Goal: Task Accomplishment & Management: Complete application form

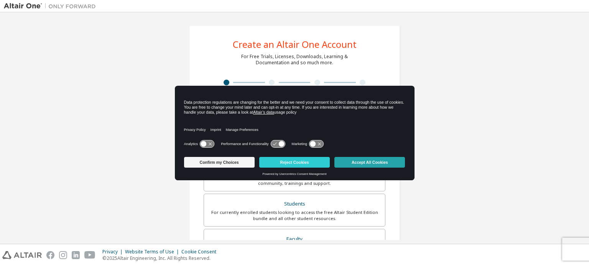
click at [350, 166] on button "Accept All Cookies" at bounding box center [369, 162] width 71 height 11
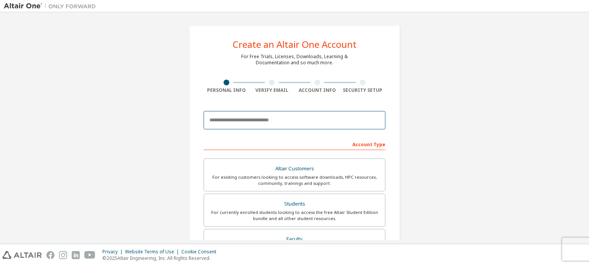
click at [267, 121] on input "email" at bounding box center [294, 120] width 182 height 18
type input "**********"
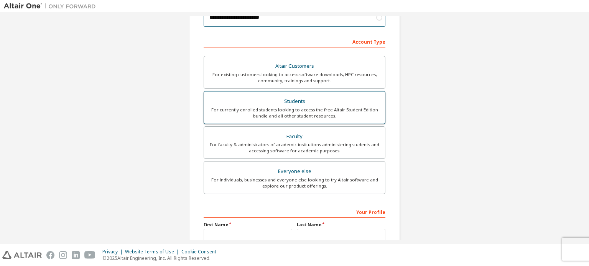
scroll to position [103, 0]
click at [304, 112] on div "For currently enrolled students looking to access the free Altair Student Editi…" at bounding box center [294, 113] width 172 height 12
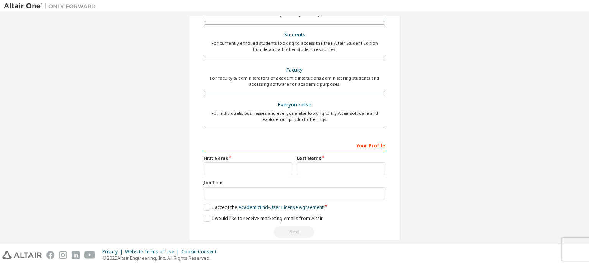
scroll to position [180, 0]
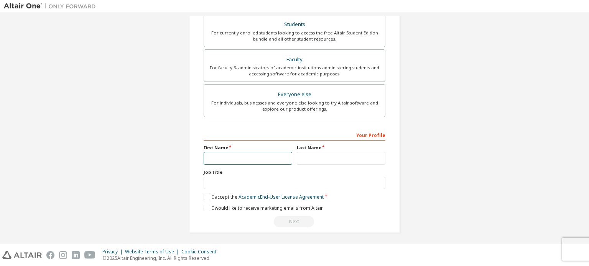
click at [233, 159] on input "text" at bounding box center [247, 158] width 89 height 13
type input "********"
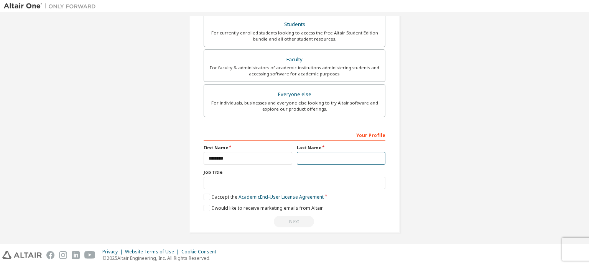
type input "*"
type input "*********"
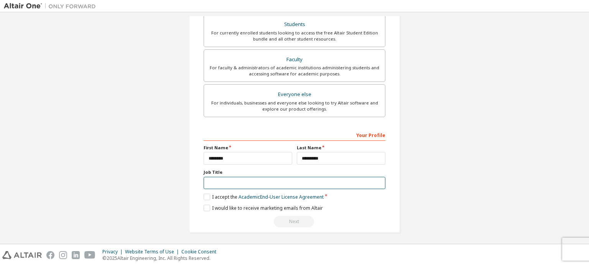
click at [322, 182] on input "text" at bounding box center [294, 183] width 182 height 13
type input "*******"
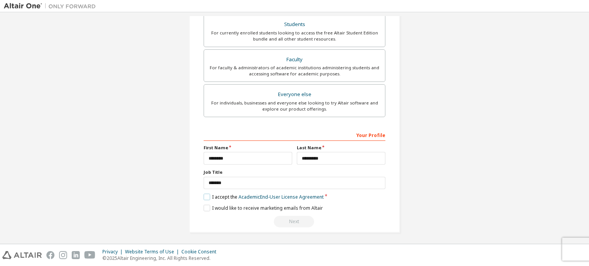
click at [207, 195] on label "I accept the Academic End-User License Agreement" at bounding box center [263, 197] width 120 height 7
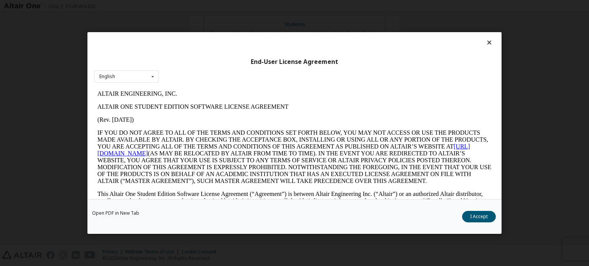
scroll to position [0, 0]
click at [469, 216] on button "I Accept" at bounding box center [479, 216] width 34 height 11
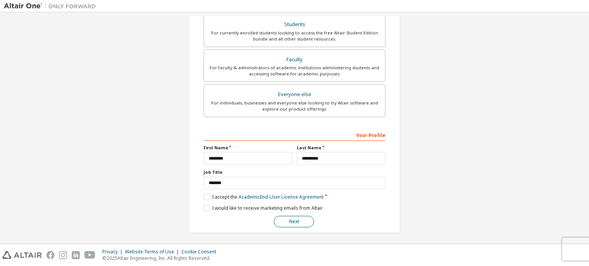
click at [304, 220] on button "Next" at bounding box center [294, 221] width 40 height 11
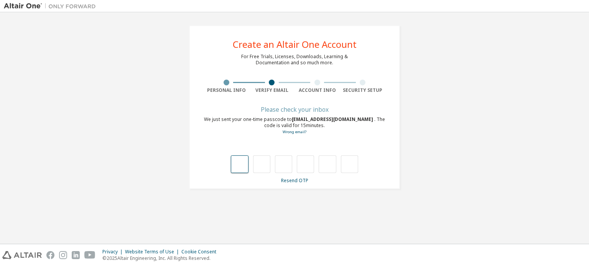
type input "*"
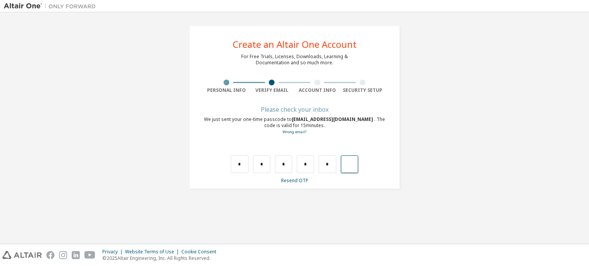
type input "*"
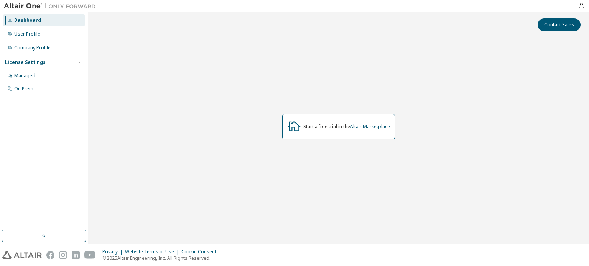
click at [316, 122] on div "Start a free trial in the Altair Marketplace" at bounding box center [338, 126] width 113 height 25
click at [290, 129] on icon at bounding box center [294, 126] width 14 height 14
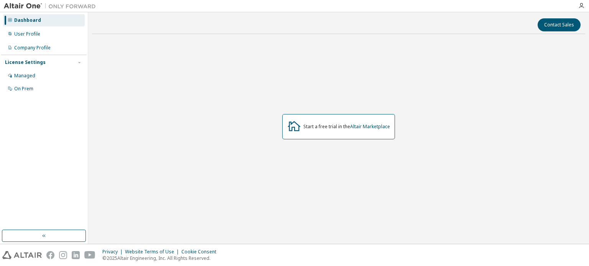
click at [290, 129] on icon at bounding box center [294, 126] width 14 height 14
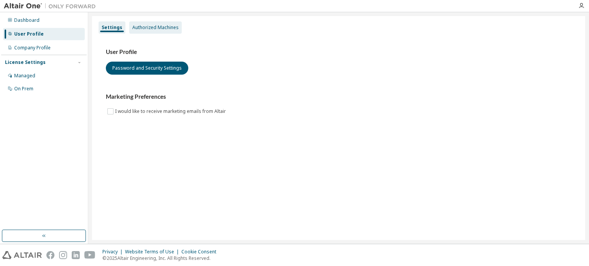
click at [167, 27] on div "Authorized Machines" at bounding box center [155, 28] width 46 height 6
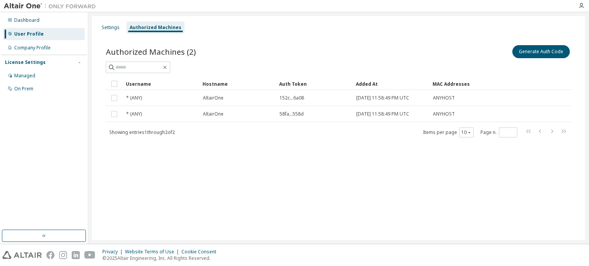
click at [121, 21] on div "Settings Authorized Machines" at bounding box center [339, 28] width 484 height 14
click at [110, 26] on div "Settings" at bounding box center [111, 28] width 18 height 6
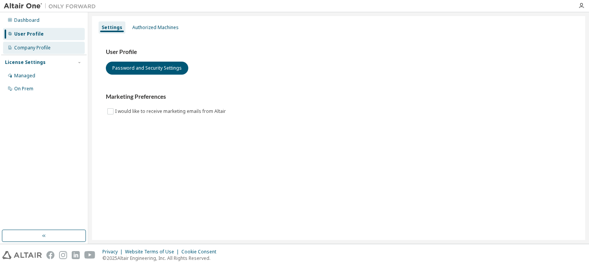
click at [49, 46] on div "Company Profile" at bounding box center [32, 48] width 36 height 6
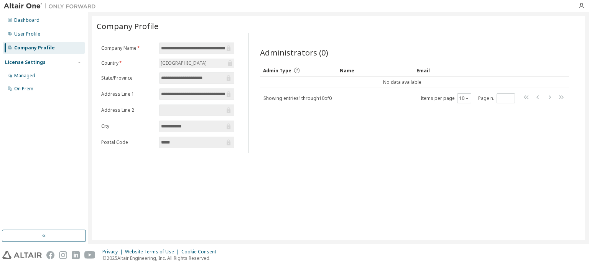
click at [200, 46] on input "**********" at bounding box center [193, 48] width 64 height 8
click at [191, 141] on input "*****" at bounding box center [193, 143] width 64 height 8
click at [54, 237] on button "button" at bounding box center [44, 236] width 84 height 12
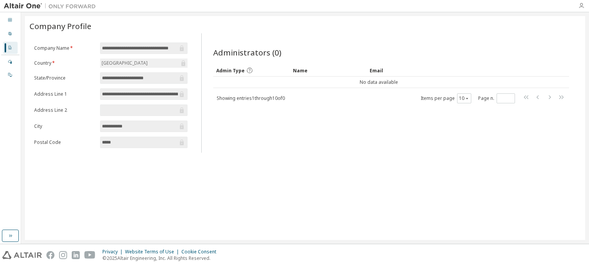
click at [581, 7] on icon "button" at bounding box center [581, 6] width 6 height 6
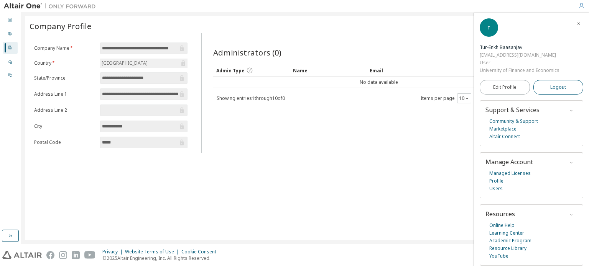
click at [556, 88] on span "Logout" at bounding box center [558, 88] width 16 height 8
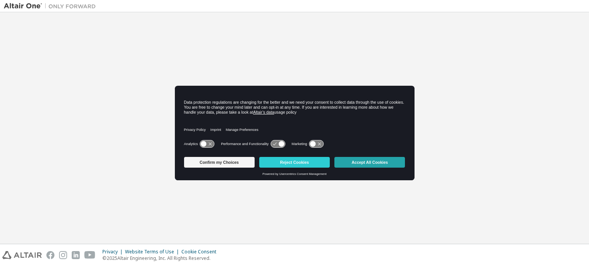
click at [374, 161] on button "Accept All Cookies" at bounding box center [369, 162] width 71 height 11
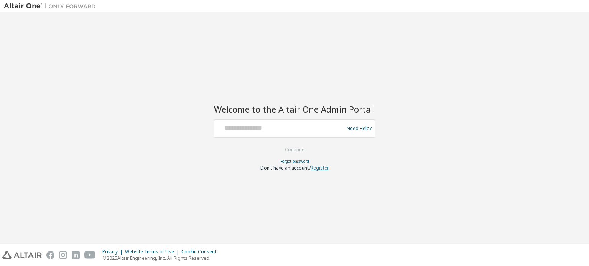
click at [317, 167] on link "Register" at bounding box center [319, 168] width 18 height 7
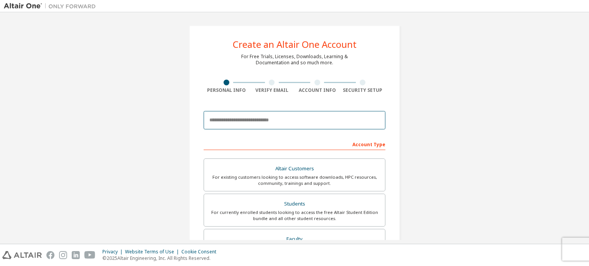
click at [304, 122] on input "email" at bounding box center [294, 120] width 182 height 18
type input "**********"
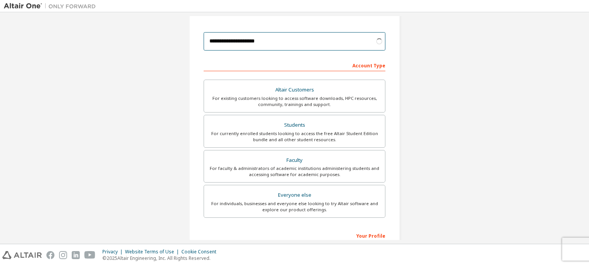
scroll to position [89, 0]
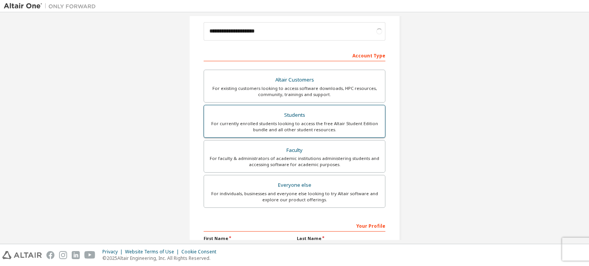
click at [294, 125] on div "For currently enrolled students looking to access the free Altair Student Editi…" at bounding box center [294, 127] width 172 height 12
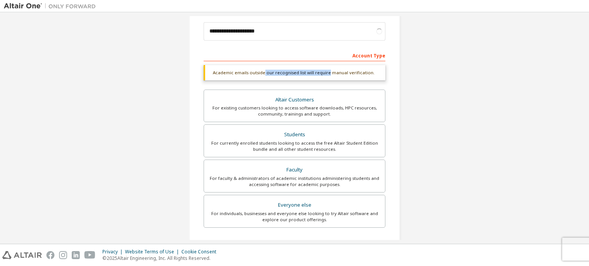
drag, startPoint x: 262, startPoint y: 75, endPoint x: 325, endPoint y: 75, distance: 63.6
click at [325, 75] on div "Academic emails outside our recognised list will require manual verification." at bounding box center [294, 72] width 182 height 15
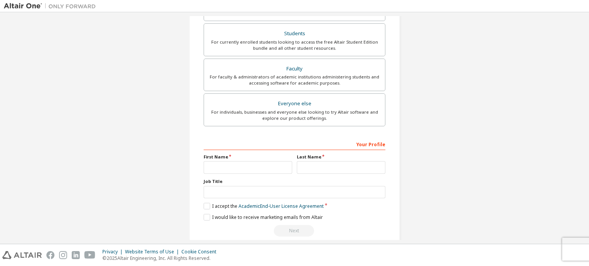
scroll to position [180, 0]
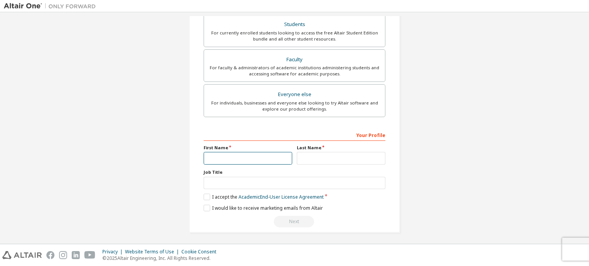
click at [228, 154] on input "text" at bounding box center [247, 158] width 89 height 13
type input "********"
drag, startPoint x: 327, startPoint y: 165, endPoint x: 337, endPoint y: 156, distance: 13.6
click at [337, 156] on div "Your Profile First Name ******** Last Name Job Title Please provide State/Provi…" at bounding box center [294, 178] width 182 height 99
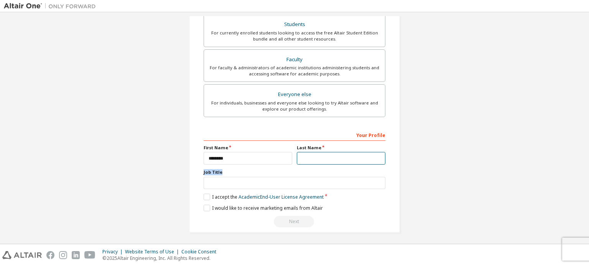
click at [337, 156] on input "text" at bounding box center [341, 158] width 89 height 13
type input "*********"
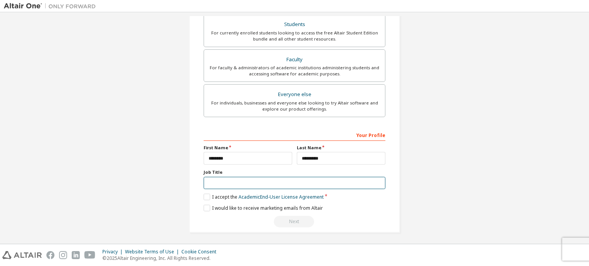
click at [315, 178] on input "text" at bounding box center [294, 183] width 182 height 13
type input "*******"
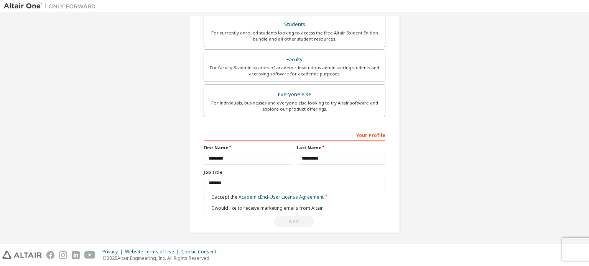
click at [210, 195] on label "I accept the Academic End-User License Agreement" at bounding box center [263, 197] width 120 height 7
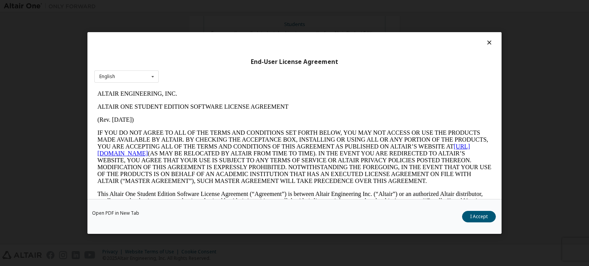
scroll to position [0, 0]
click at [478, 217] on button "I Accept" at bounding box center [479, 216] width 34 height 11
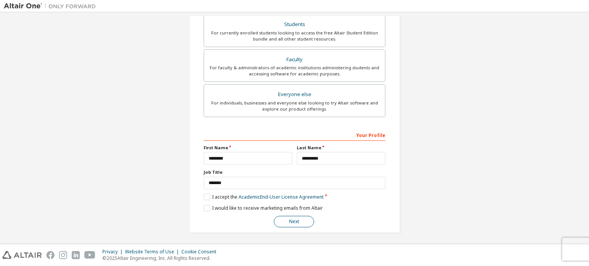
click at [296, 222] on button "Next" at bounding box center [294, 221] width 40 height 11
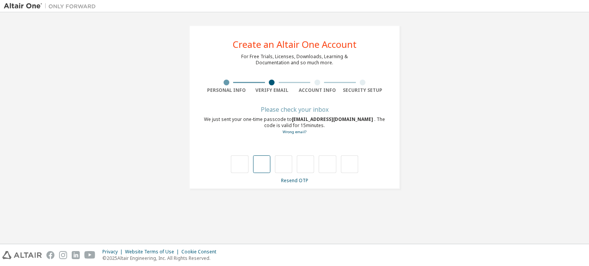
type input "*"
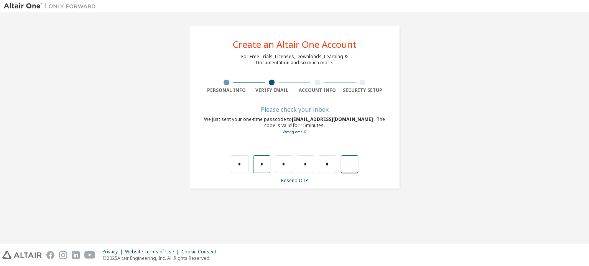
type input "*"
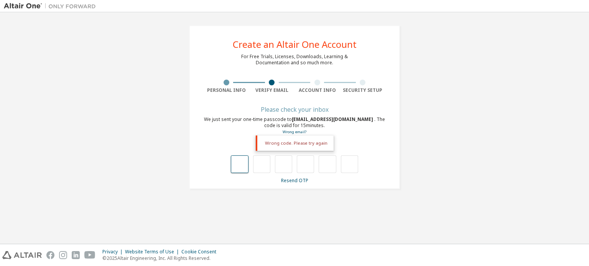
click at [238, 165] on input "text" at bounding box center [239, 165] width 17 height 18
type input "*"
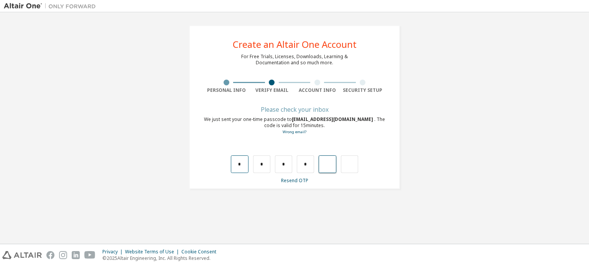
type input "*"
